Goal: Task Accomplishment & Management: Manage account settings

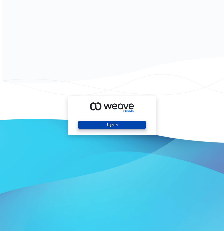
click at [131, 124] on button "Sign In" at bounding box center [111, 125] width 67 height 8
click at [115, 123] on button "Sign In" at bounding box center [111, 125] width 67 height 8
click at [109, 124] on button "Sign In" at bounding box center [111, 125] width 67 height 8
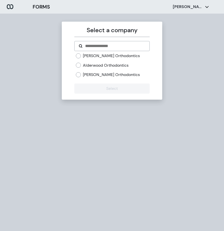
click at [87, 74] on label "[PERSON_NAME] Orthodontics" at bounding box center [111, 75] width 57 height 6
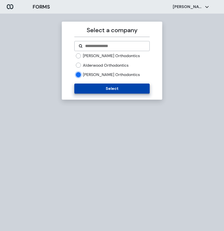
click at [94, 86] on button "Select" at bounding box center [111, 88] width 75 height 10
